Goal: Task Accomplishment & Management: Manage account settings

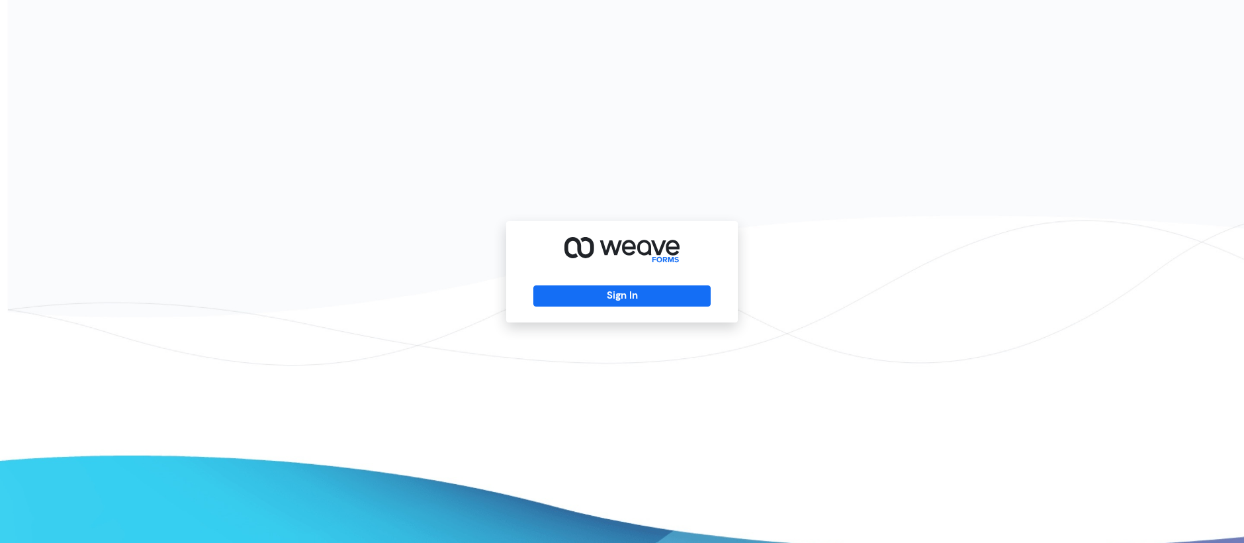
click at [597, 281] on div "Sign In" at bounding box center [622, 271] width 232 height 101
click at [592, 308] on div "Sign In" at bounding box center [622, 271] width 232 height 101
click at [595, 302] on button "Sign In" at bounding box center [621, 295] width 177 height 21
